Goal: Information Seeking & Learning: Learn about a topic

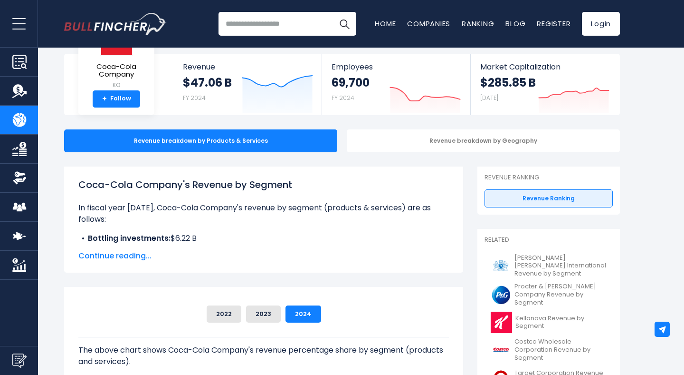
scroll to position [45, 0]
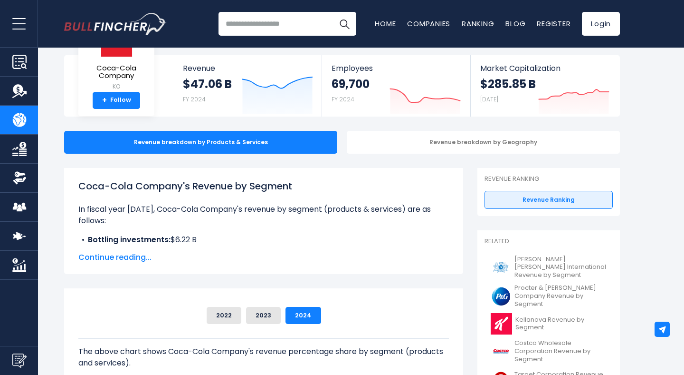
click at [19, 144] on img "Company Financials" at bounding box center [19, 149] width 14 height 14
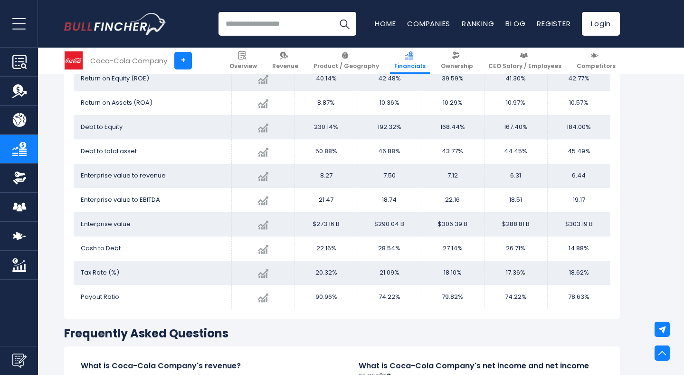
scroll to position [1749, 0]
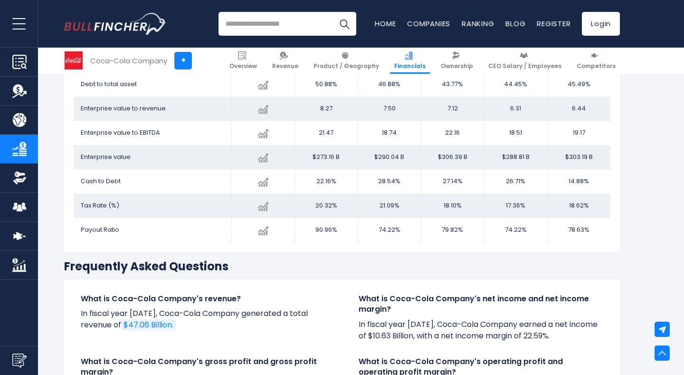
click at [23, 186] on link "Ownership" at bounding box center [19, 177] width 38 height 29
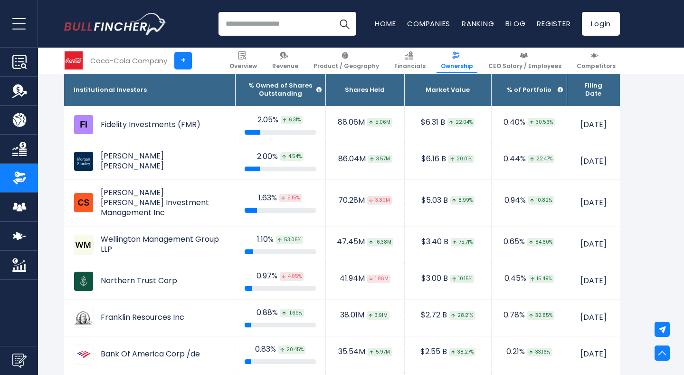
scroll to position [855, 0]
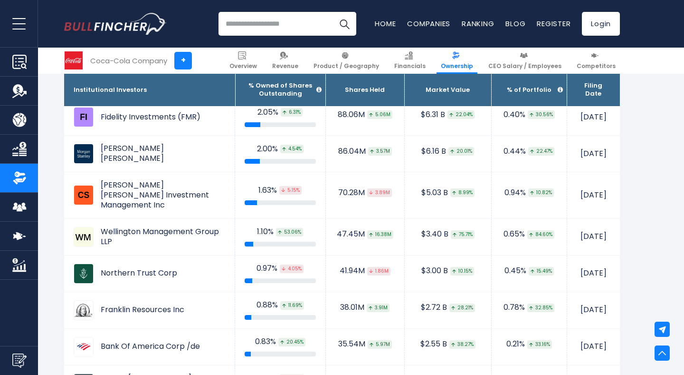
click at [29, 209] on link "CEO Salary / Employees" at bounding box center [19, 206] width 38 height 29
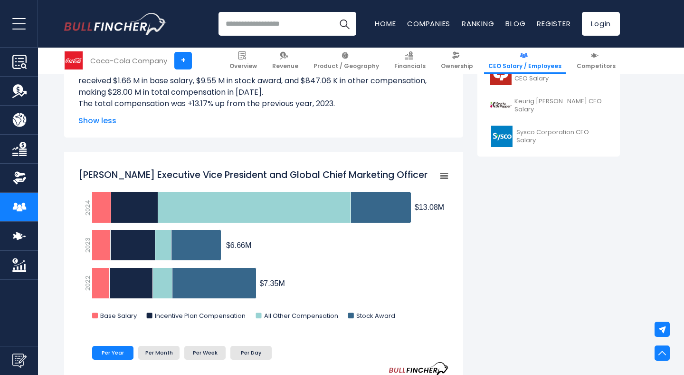
scroll to position [554, 0]
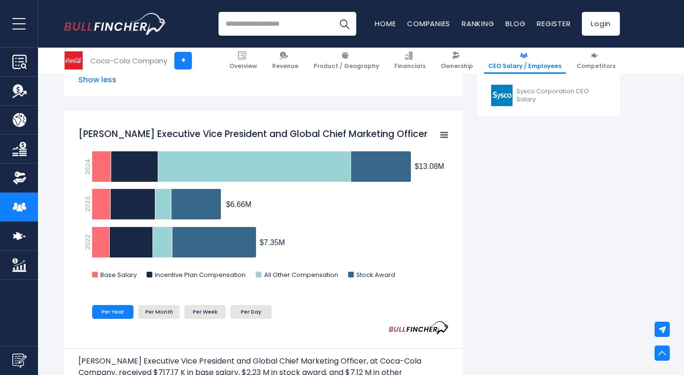
click at [17, 231] on img "Company Competitors" at bounding box center [19, 236] width 14 height 14
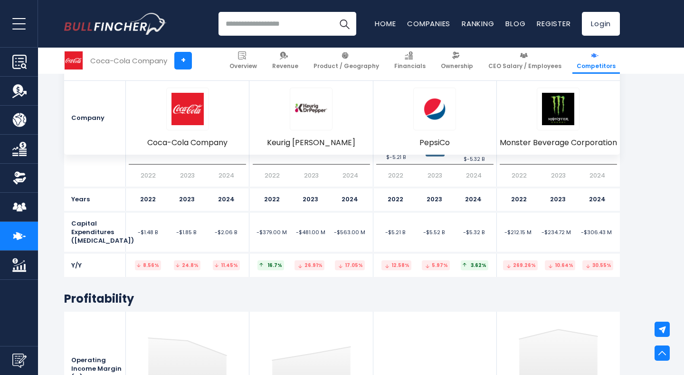
scroll to position [3082, 0]
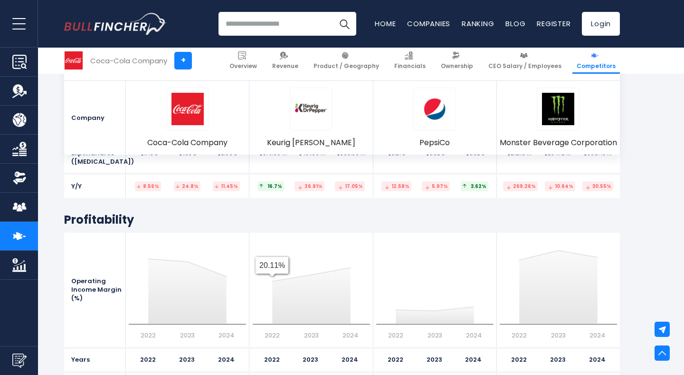
click at [19, 268] on img "Company Market Cap" at bounding box center [19, 265] width 14 height 14
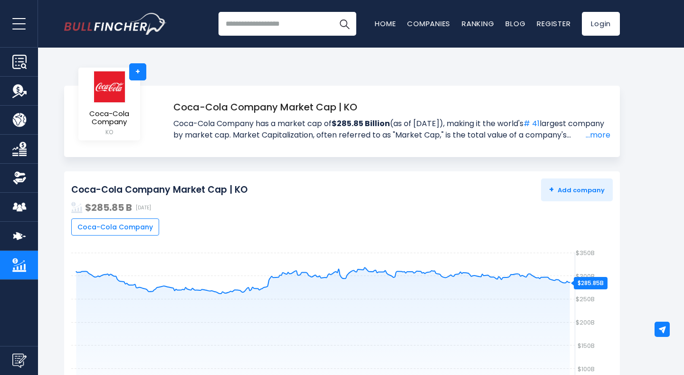
click at [23, 86] on img "Company Revenue" at bounding box center [19, 91] width 14 height 14
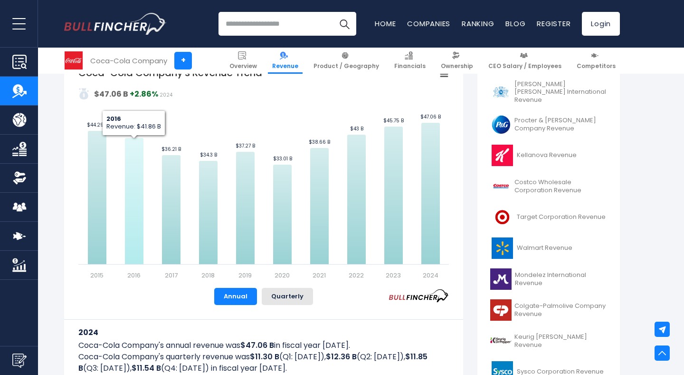
scroll to position [236, 0]
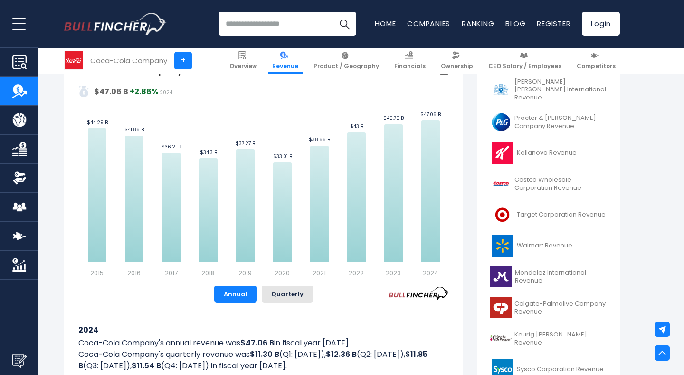
click at [144, 297] on div "Annual Quarterly" at bounding box center [263, 293] width 371 height 17
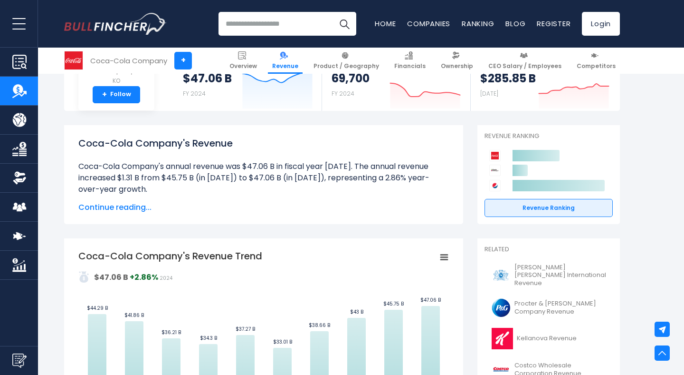
scroll to position [0, 0]
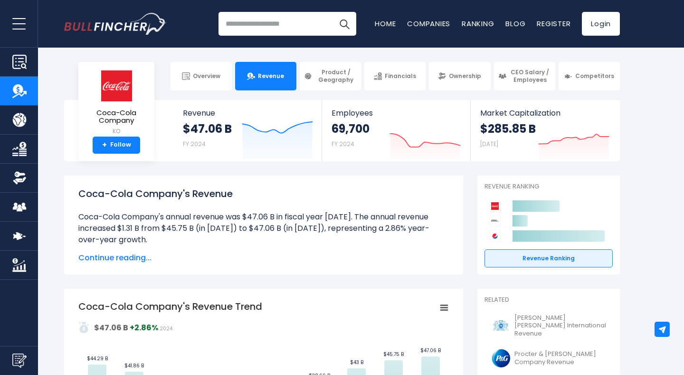
click at [647, 126] on section "Coca-Cola Company KO + Follow Revenue $47.06 B FY 2024 Created with Highcharts …" at bounding box center [342, 130] width 684 height 61
click at [17, 122] on img "Company Product/Geography" at bounding box center [19, 120] width 14 height 14
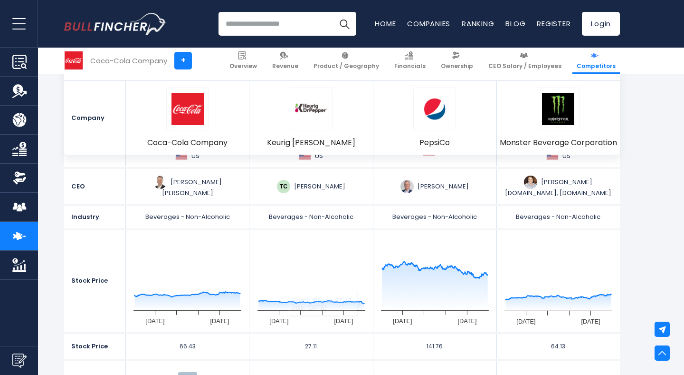
scroll to position [191, 0]
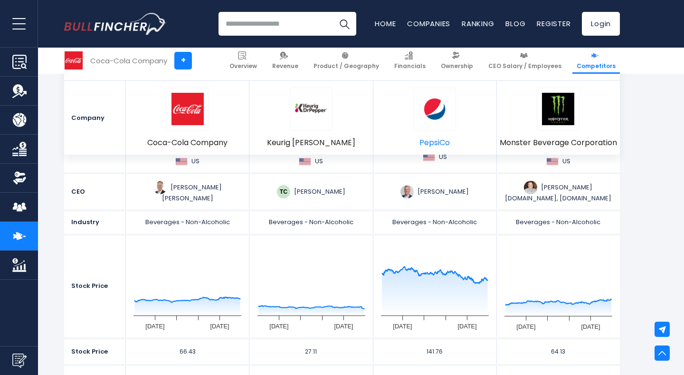
click at [434, 111] on img at bounding box center [435, 109] width 32 height 32
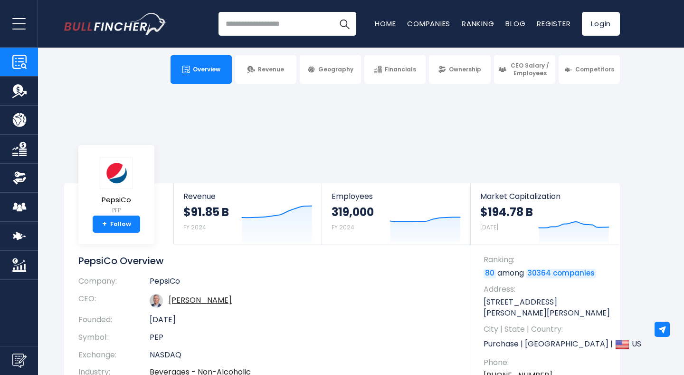
scroll to position [10, 0]
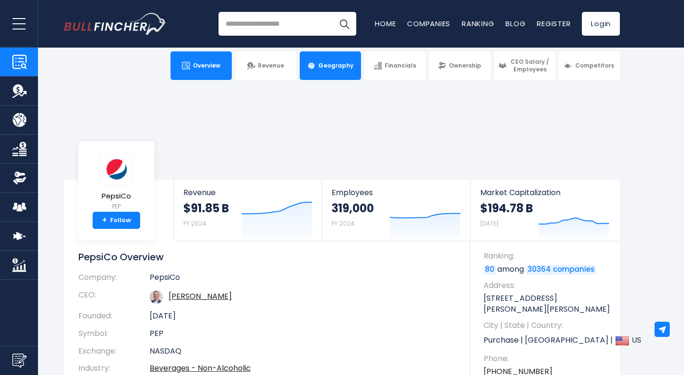
click at [317, 63] on link "Geography" at bounding box center [330, 65] width 61 height 29
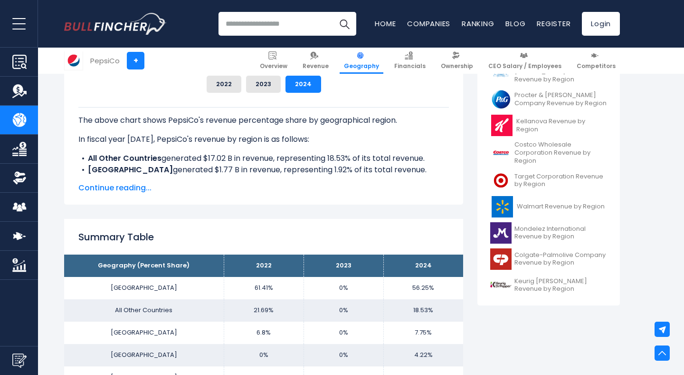
scroll to position [241, 0]
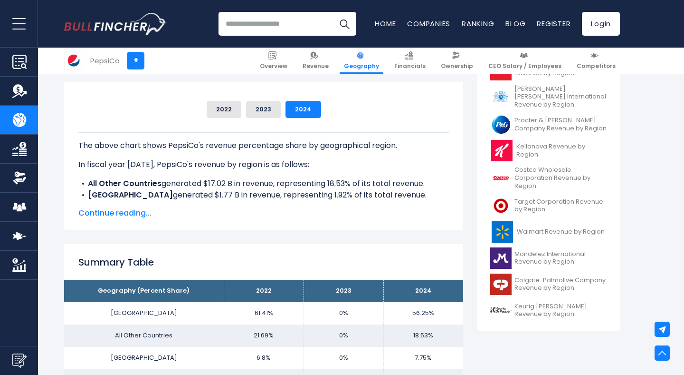
click at [605, 63] on span "Competitors" at bounding box center [596, 66] width 39 height 8
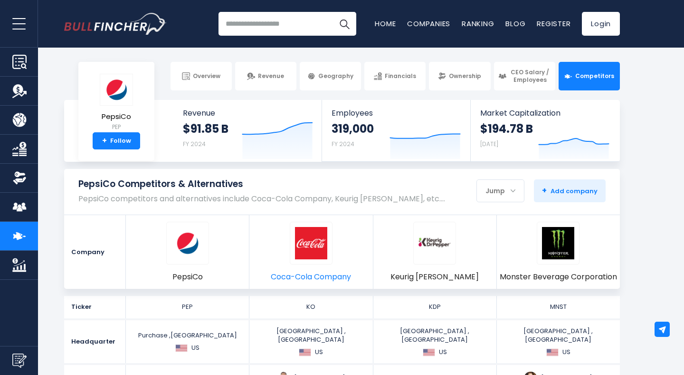
click at [316, 247] on img at bounding box center [311, 243] width 32 height 32
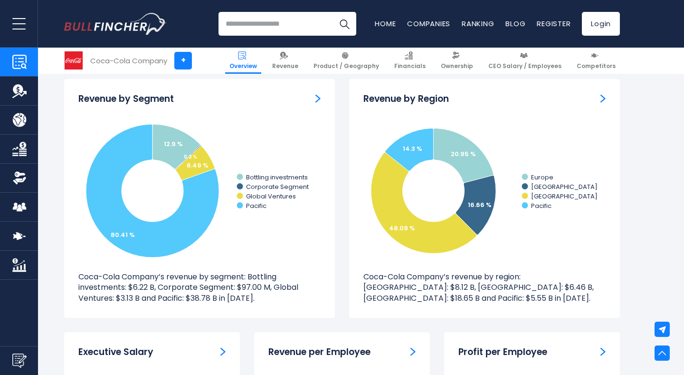
scroll to position [860, 0]
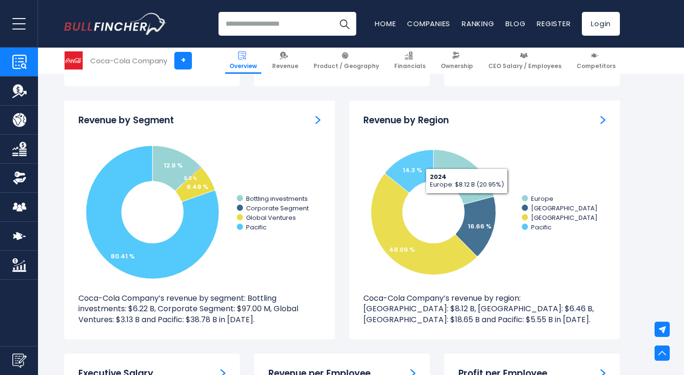
click at [606, 122] on img "Revenue by Region" at bounding box center [603, 119] width 5 height 9
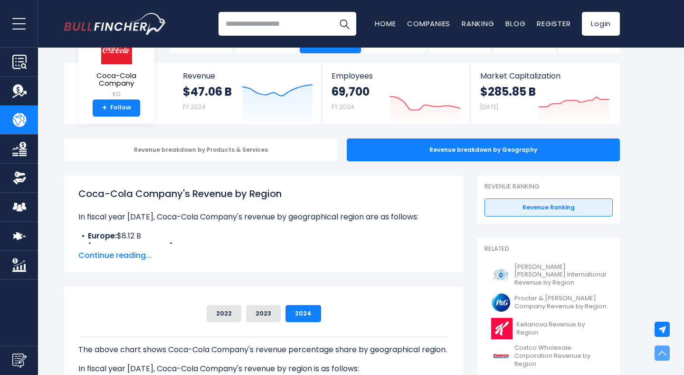
scroll to position [4, 0]
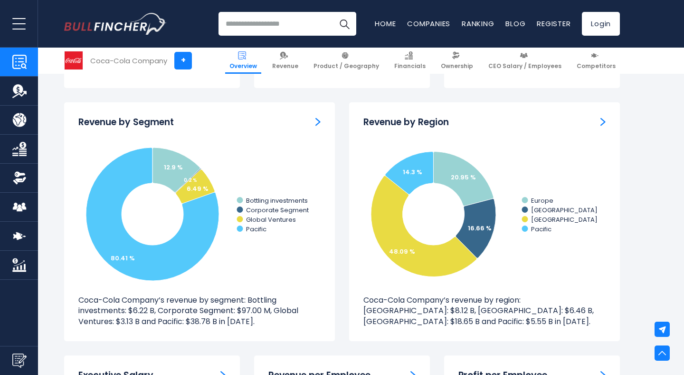
scroll to position [859, 0]
